Goal: Task Accomplishment & Management: Use online tool/utility

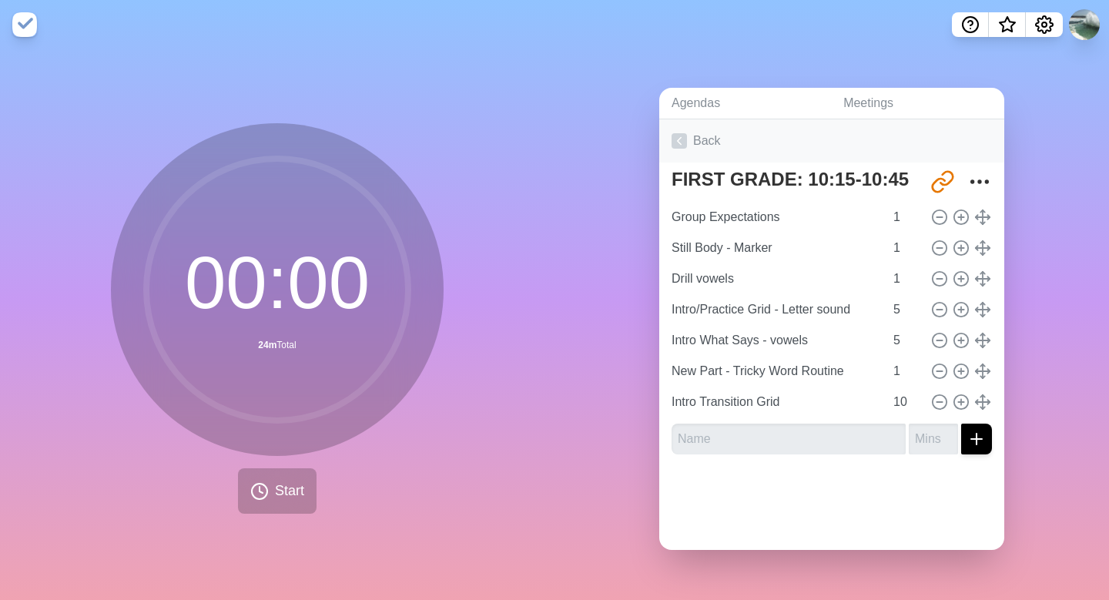
click at [680, 139] on icon at bounding box center [679, 140] width 15 height 15
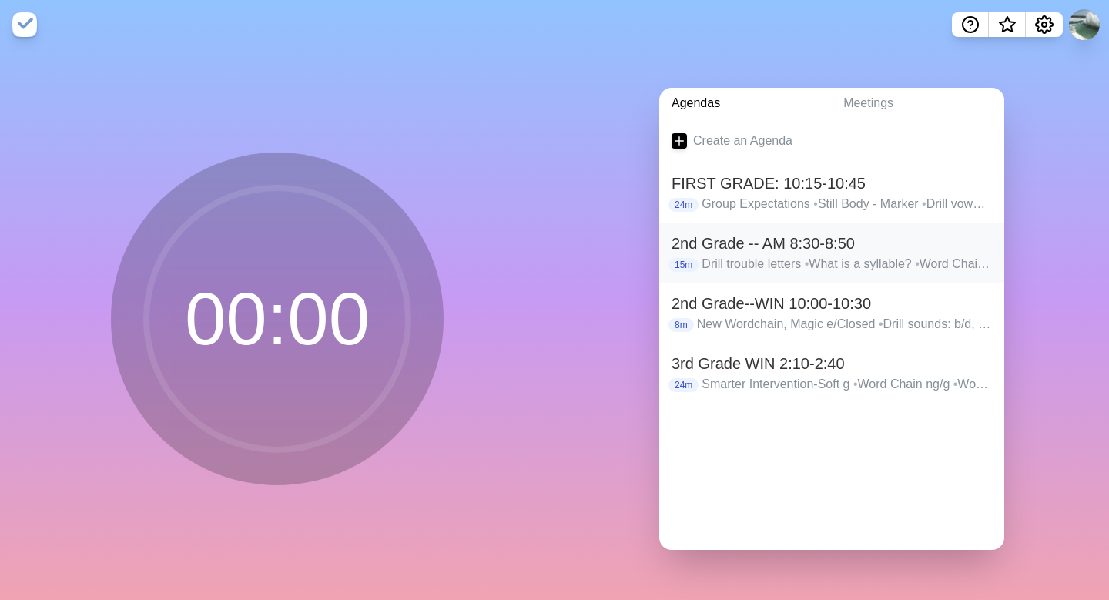
click at [746, 253] on h2 "2nd Grade -- AM 8:30-8:50" at bounding box center [832, 243] width 320 height 23
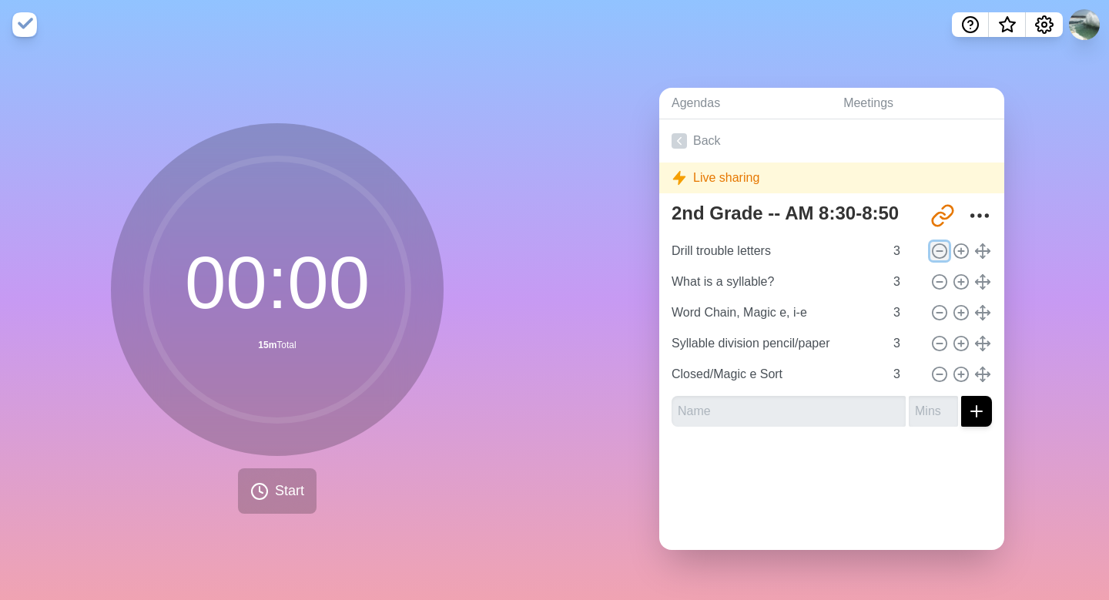
click at [941, 251] on line at bounding box center [939, 251] width 5 height 0
type input "What is a syllable?"
type input "Word Chain, Magic e, i-e"
type input "Syllable division pencil/paper"
type input "Closed/Magic e Sort"
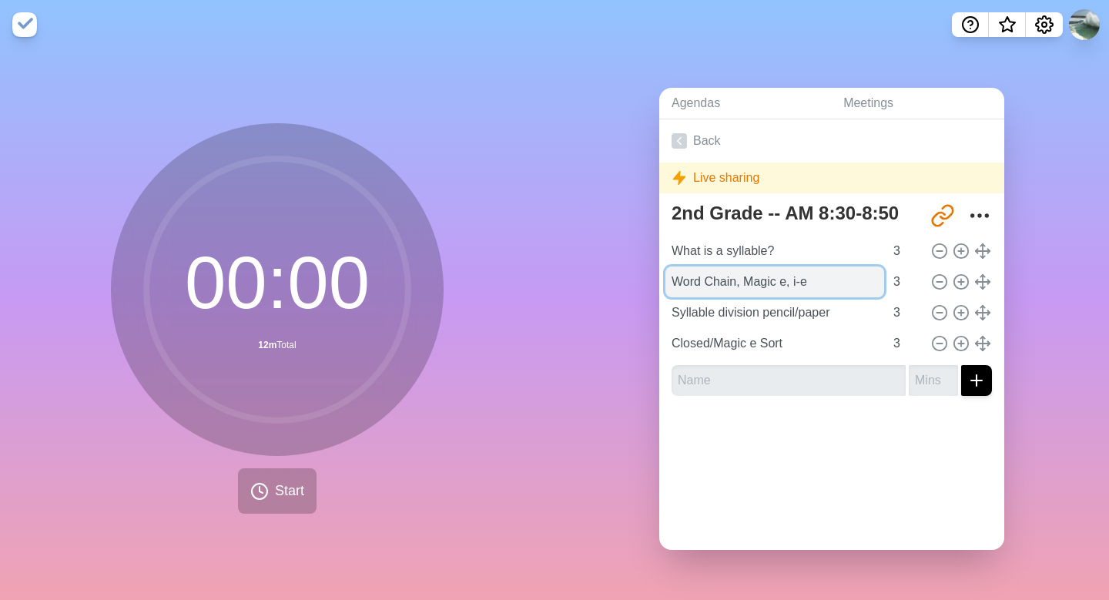
click at [816, 287] on input "Word Chain, Magic e, i-e" at bounding box center [775, 282] width 219 height 31
click at [830, 287] on input "Word Chain, Magic e, i-e" at bounding box center [775, 282] width 219 height 31
drag, startPoint x: 820, startPoint y: 277, endPoint x: 746, endPoint y: 286, distance: 74.4
click at [746, 286] on input "Word Chain, Magic e, i-e" at bounding box center [775, 282] width 219 height 31
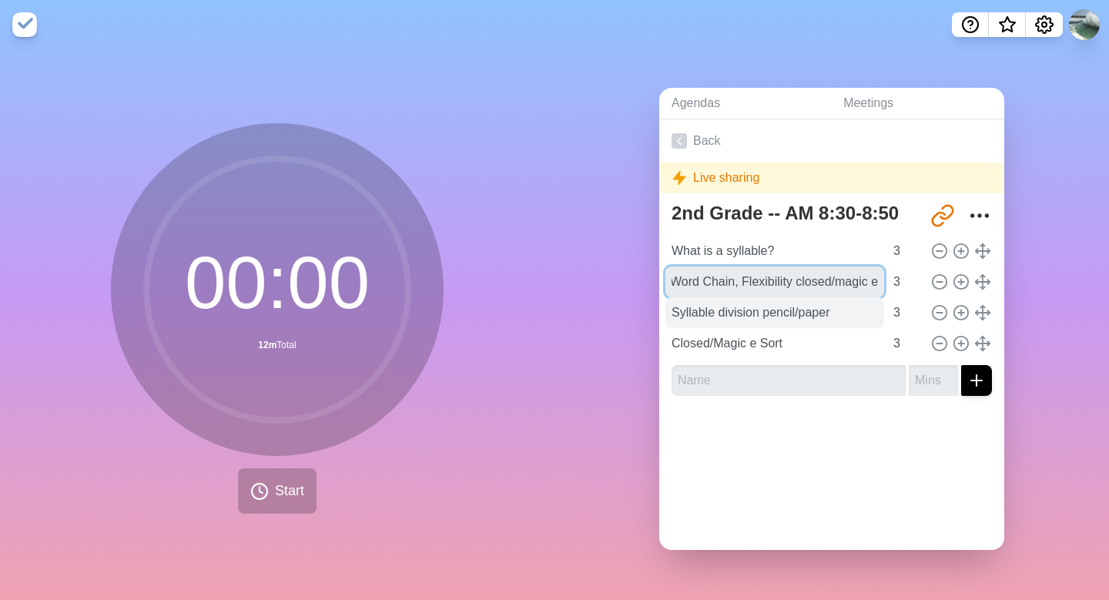
type input "Word Chain, Flexibility closed/magic e"
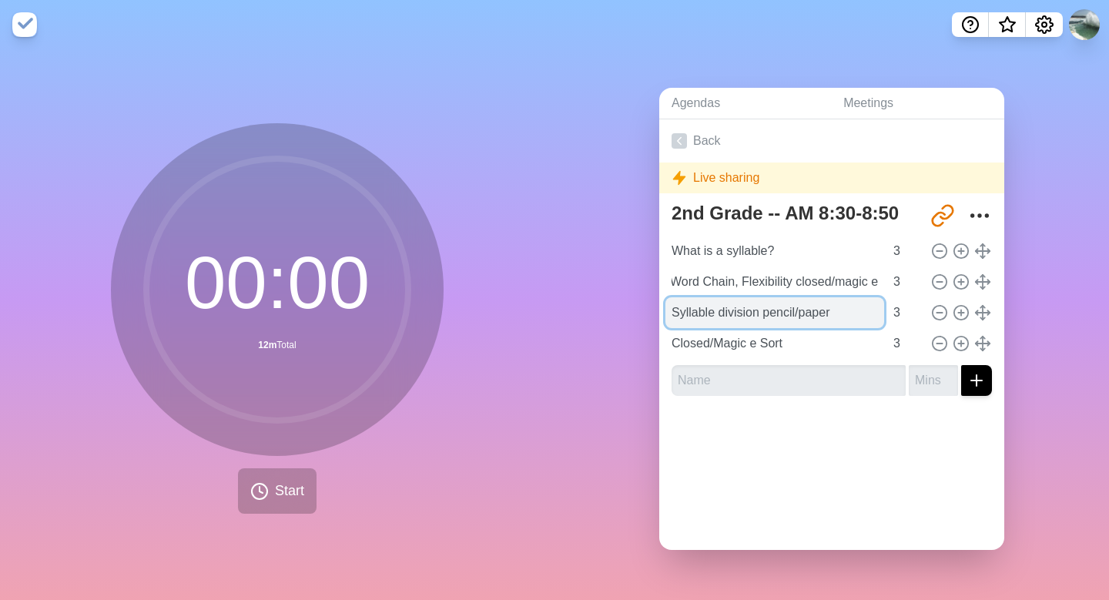
scroll to position [0, 0]
drag, startPoint x: 847, startPoint y: 311, endPoint x: 659, endPoint y: 318, distance: 187.3
click at [659, 318] on div "2nd Grade -- AM 8:30-8:50 [URL][DOMAIN_NAME] What is a syllable? 3 Word Chain, …" at bounding box center [831, 302] width 345 height 212
type input "DIVIDE THE BIG WORD!"
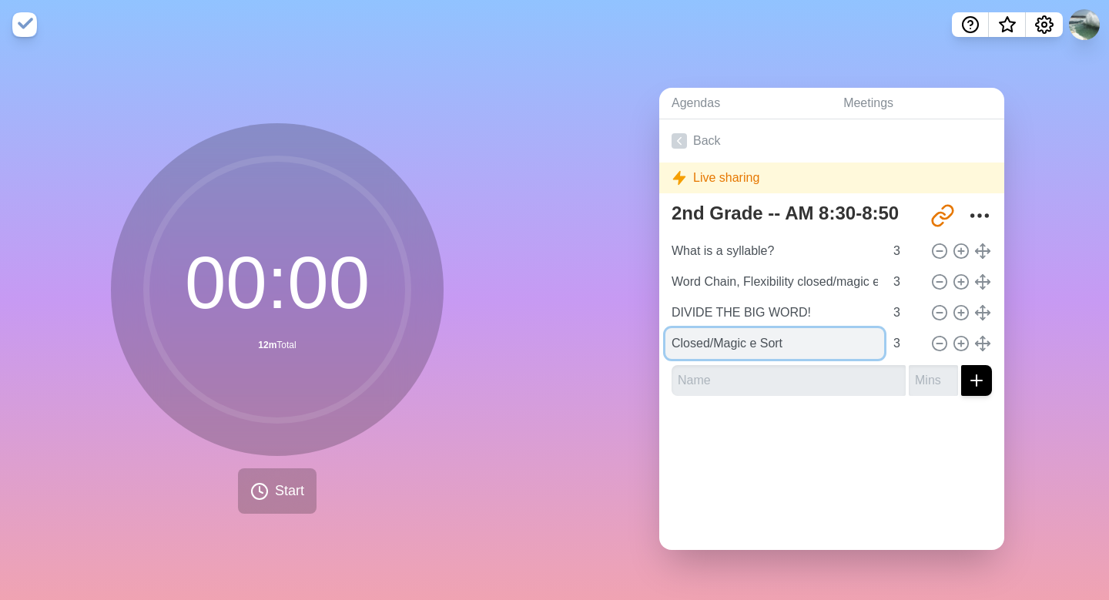
click at [793, 345] on input "Closed/Magic e Sort" at bounding box center [775, 343] width 219 height 31
drag, startPoint x: 787, startPoint y: 341, endPoint x: 675, endPoint y: 339, distance: 112.5
click at [675, 339] on input "Closed/Magic e Sort" at bounding box center [775, 343] width 219 height 31
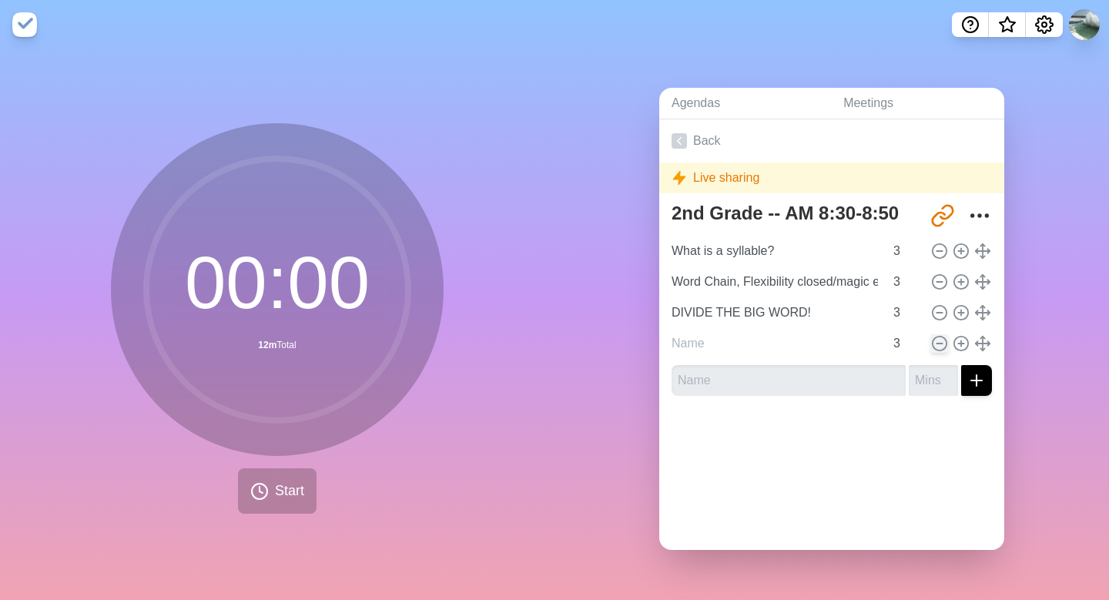
type input "Closed/Magic e Sort"
click at [939, 344] on line at bounding box center [939, 344] width 5 height 0
